Goal: Transaction & Acquisition: Book appointment/travel/reservation

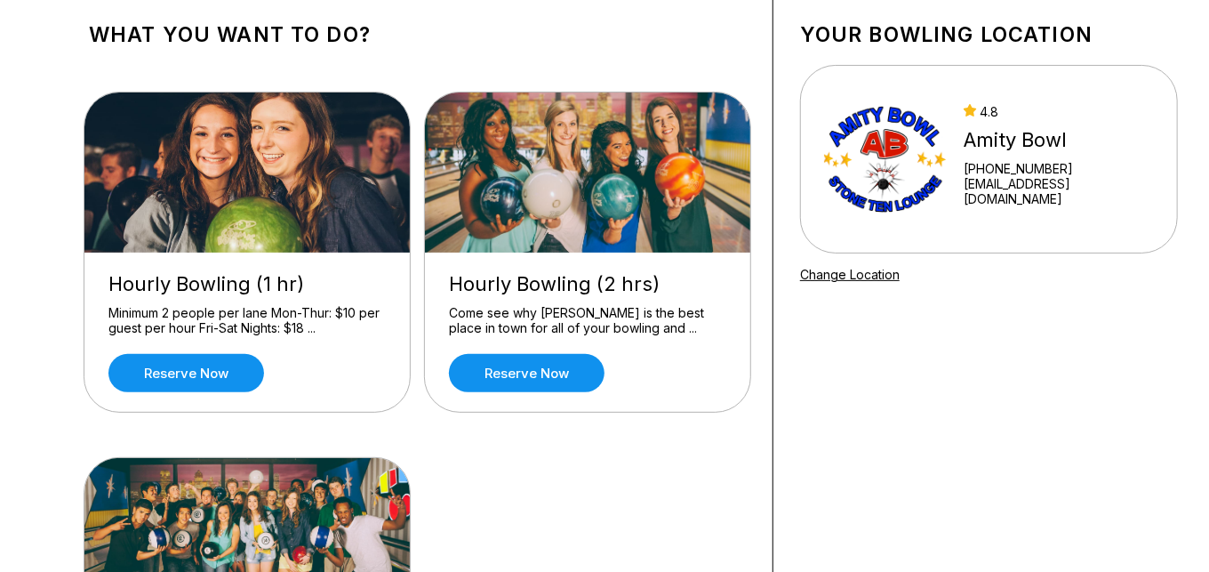
scroll to position [92, 0]
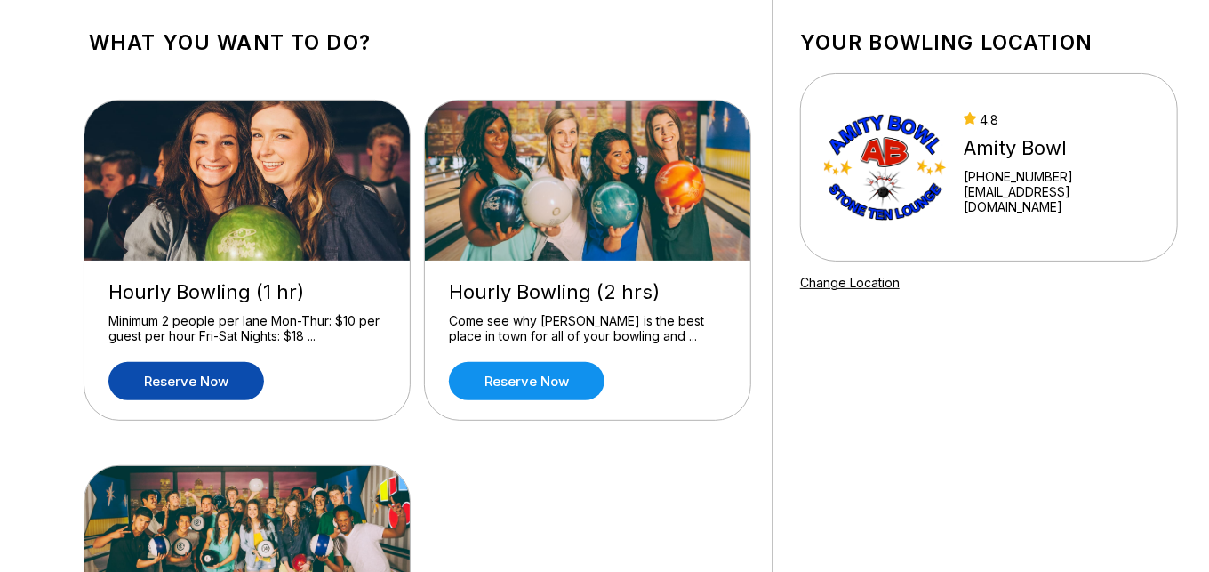
click at [176, 382] on link "Reserve now" at bounding box center [186, 381] width 156 height 38
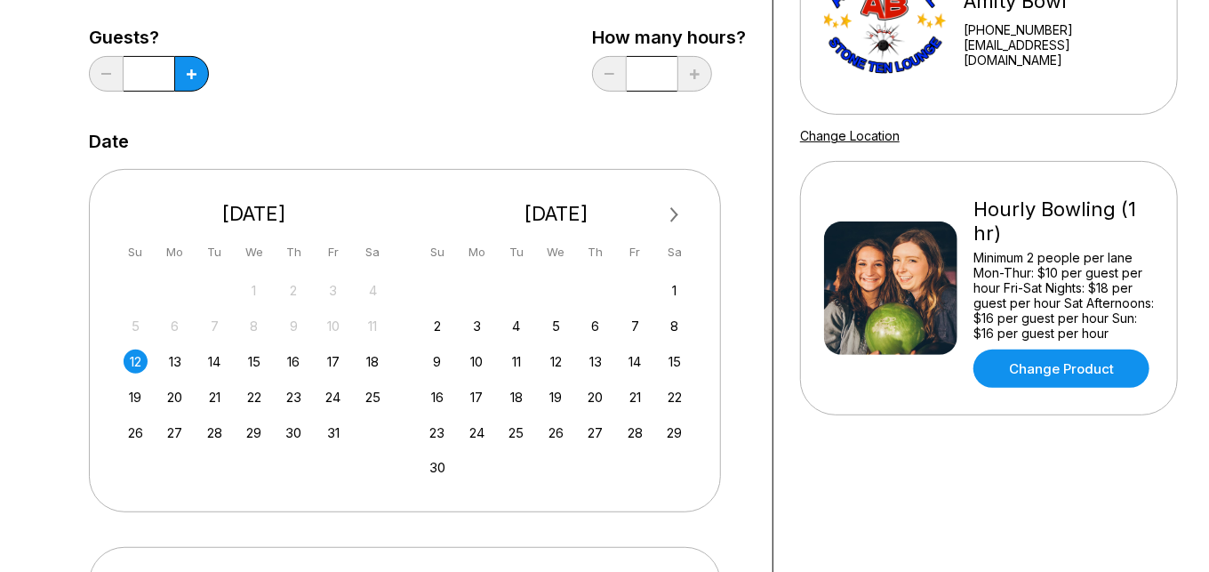
scroll to position [241, 0]
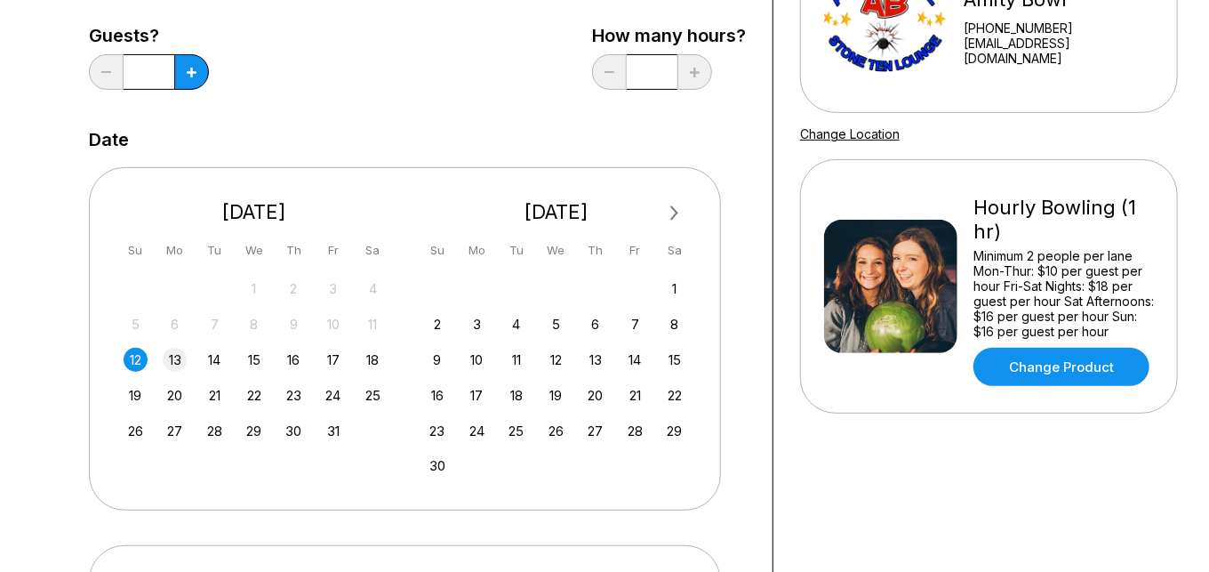
click at [171, 352] on div "13" at bounding box center [175, 360] width 24 height 24
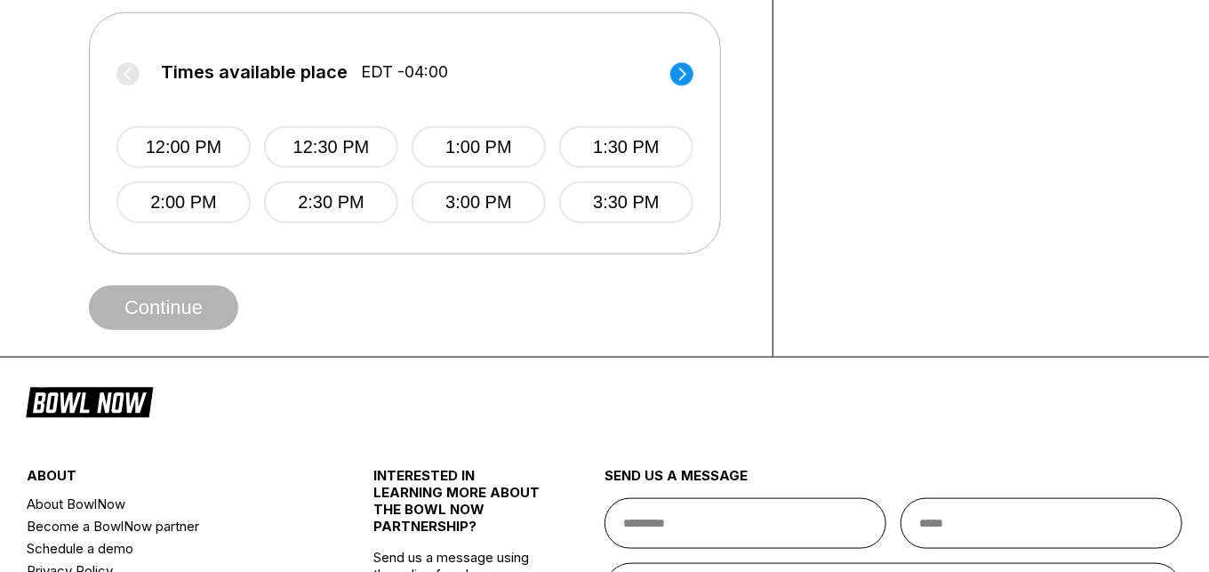
scroll to position [0, 0]
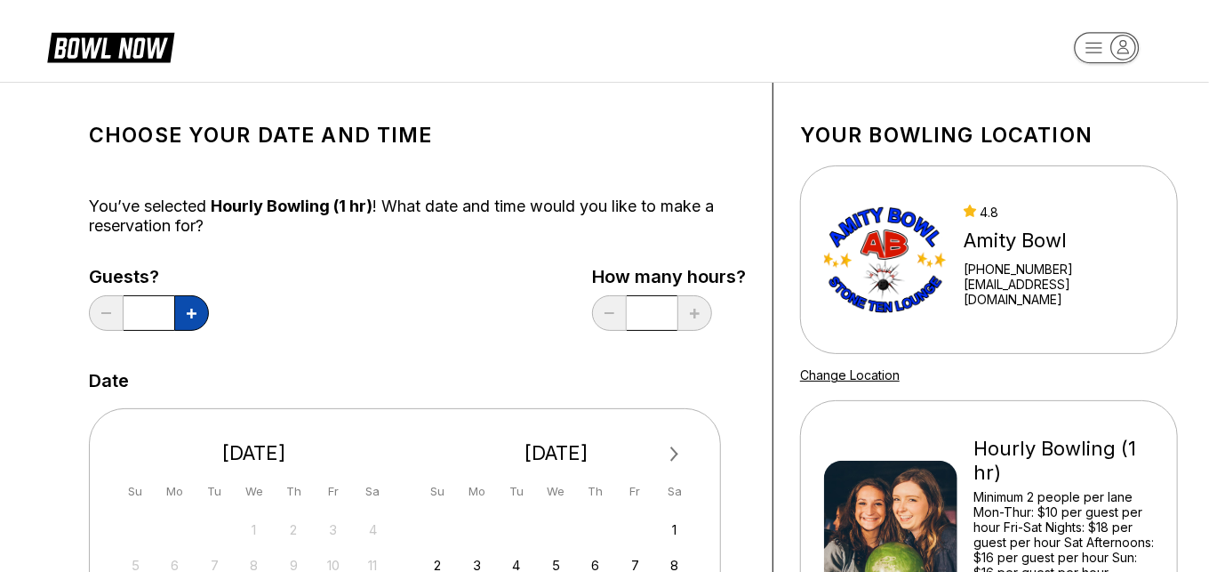
click at [182, 309] on button at bounding box center [191, 313] width 35 height 36
type input "*"
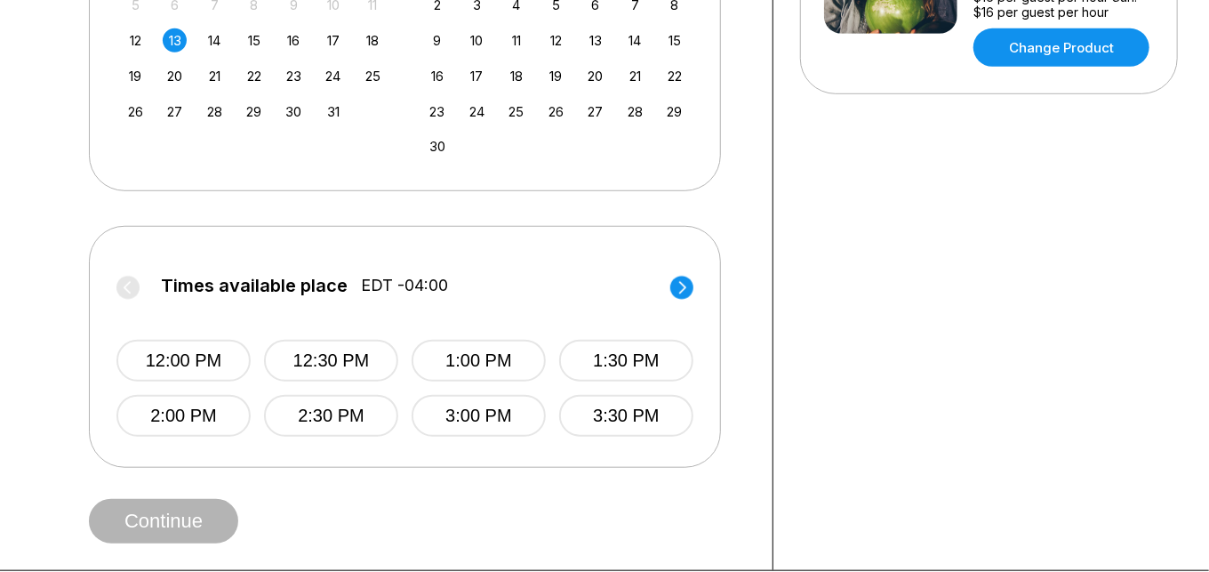
scroll to position [562, 0]
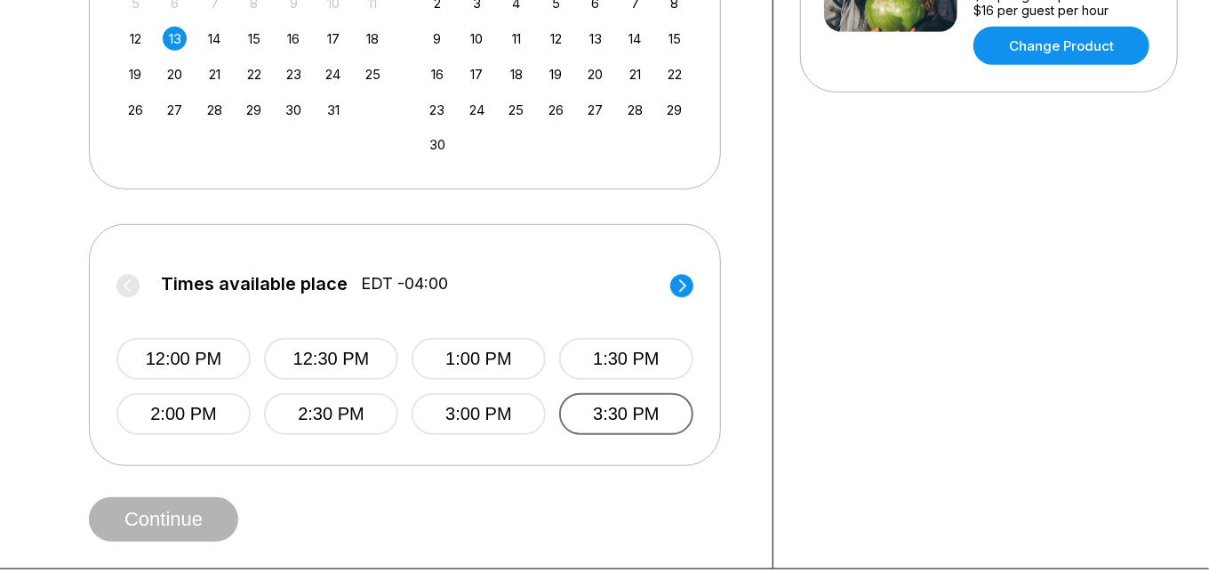
click at [633, 419] on button "3:30 PM" at bounding box center [626, 414] width 134 height 42
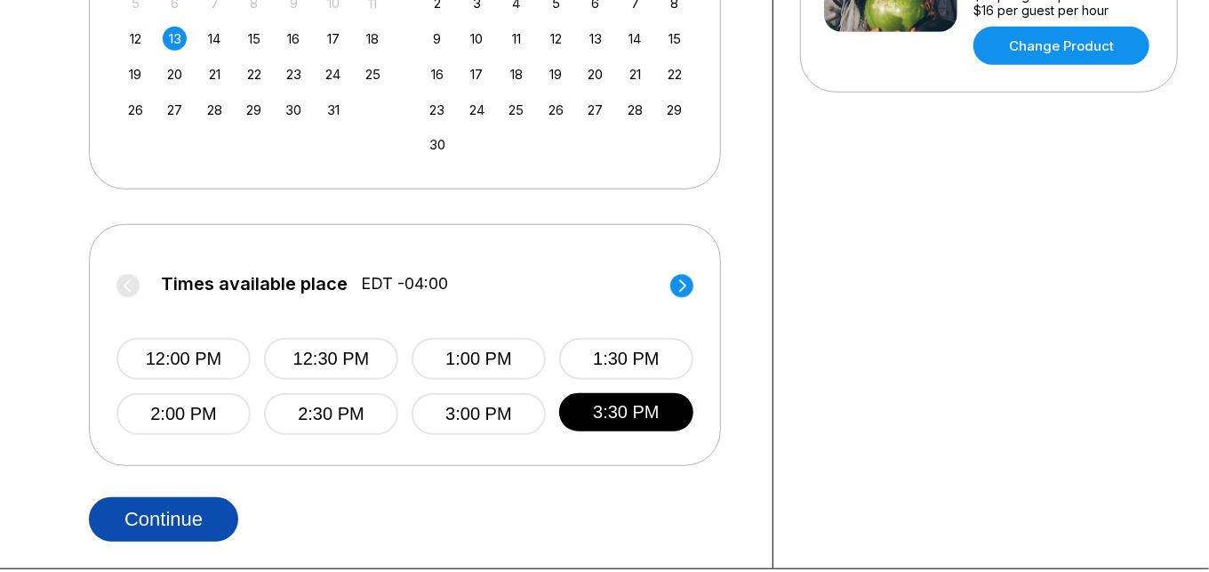
click at [190, 521] on button "Continue" at bounding box center [163, 519] width 149 height 44
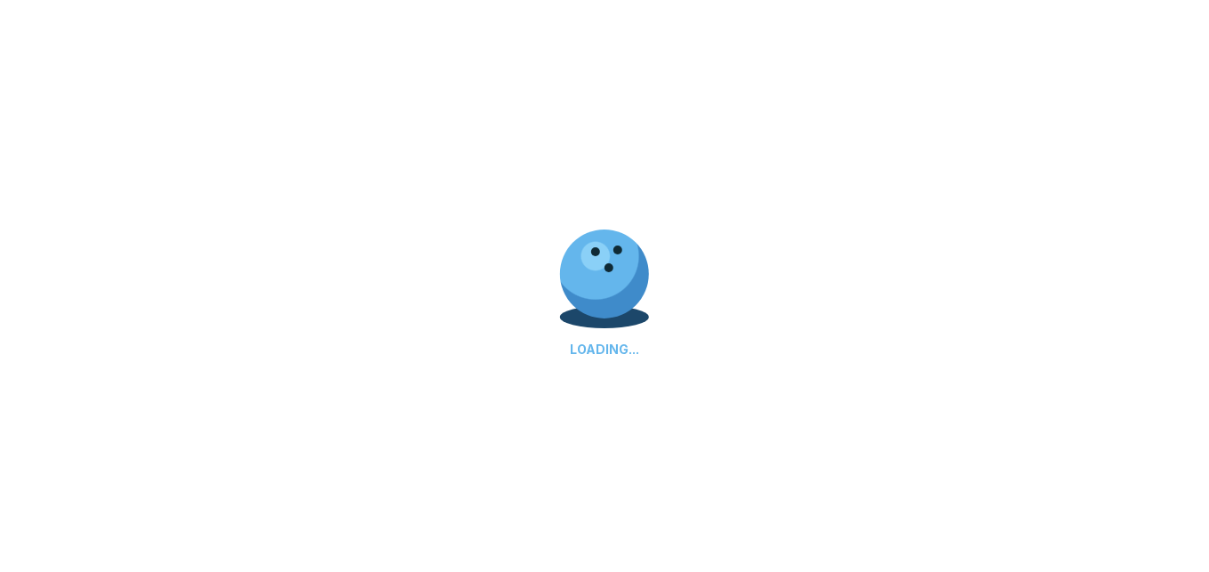
select select "**"
